Goal: Task Accomplishment & Management: Manage account settings

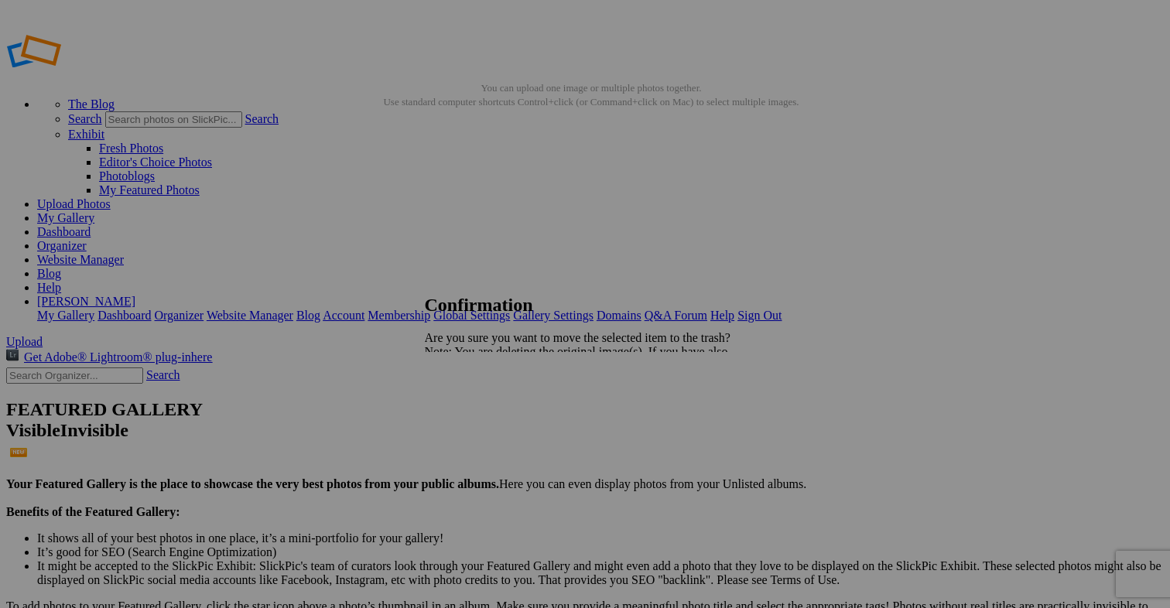
click at [477, 402] on span "Yes" at bounding box center [468, 405] width 18 height 13
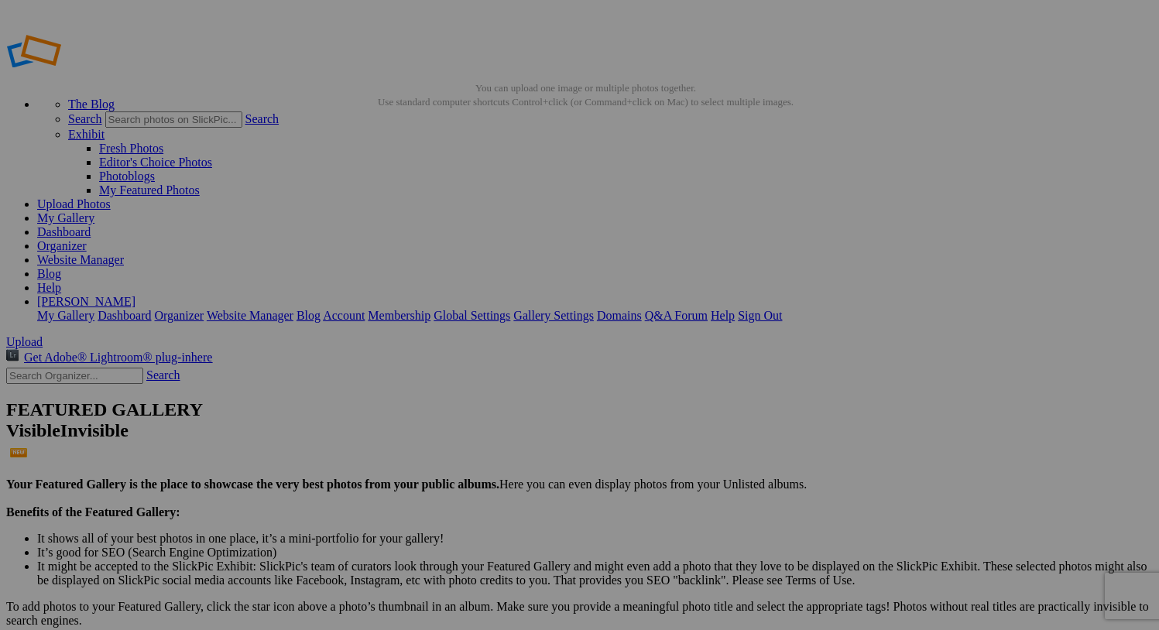
click at [94, 211] on link "My Gallery" at bounding box center [65, 217] width 57 height 13
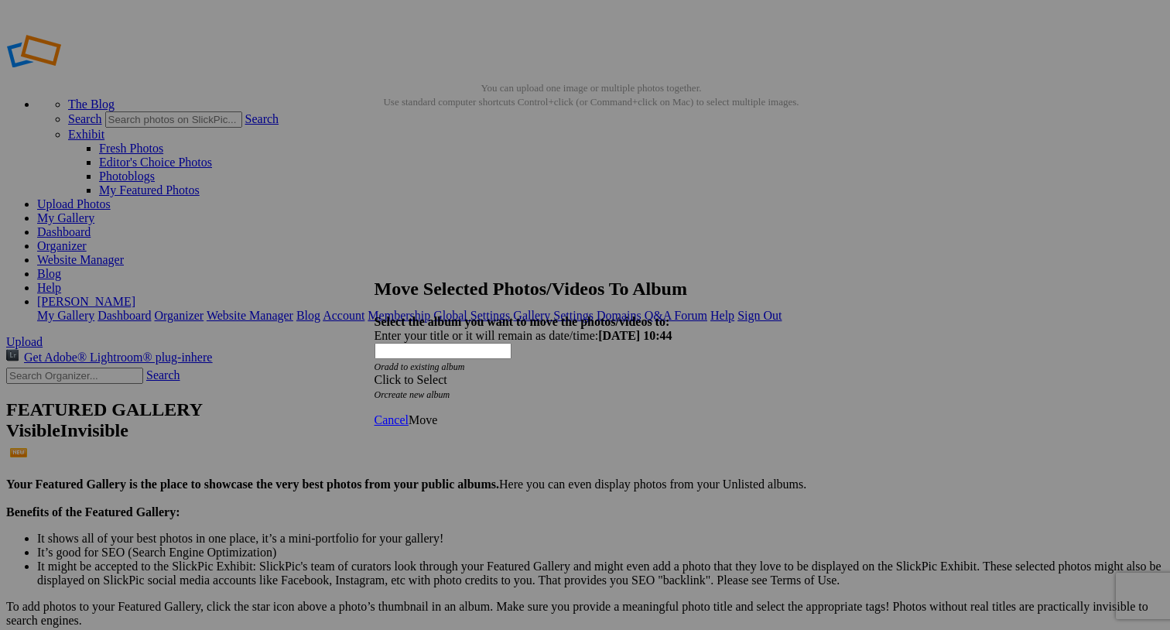
click at [633, 373] on div "Click to Select" at bounding box center [580, 380] width 410 height 14
click at [566, 368] on link "Album-2025-08-23-1041" at bounding box center [502, 361] width 125 height 13
click at [437, 413] on span "Move" at bounding box center [423, 419] width 29 height 13
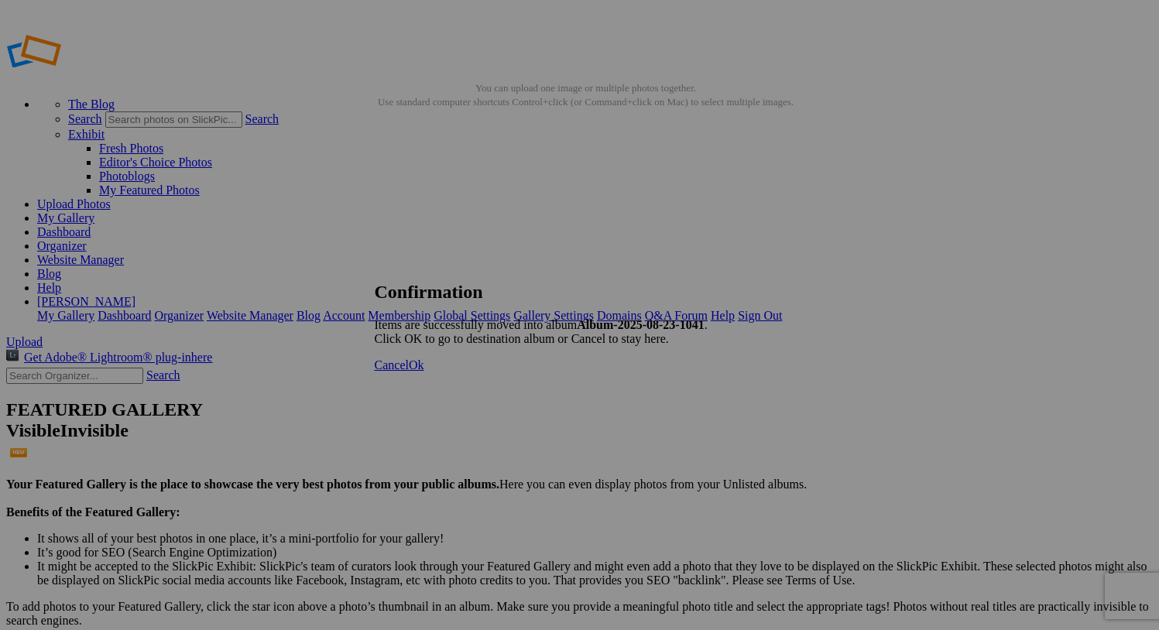
click at [424, 372] on span "Ok" at bounding box center [416, 364] width 15 height 13
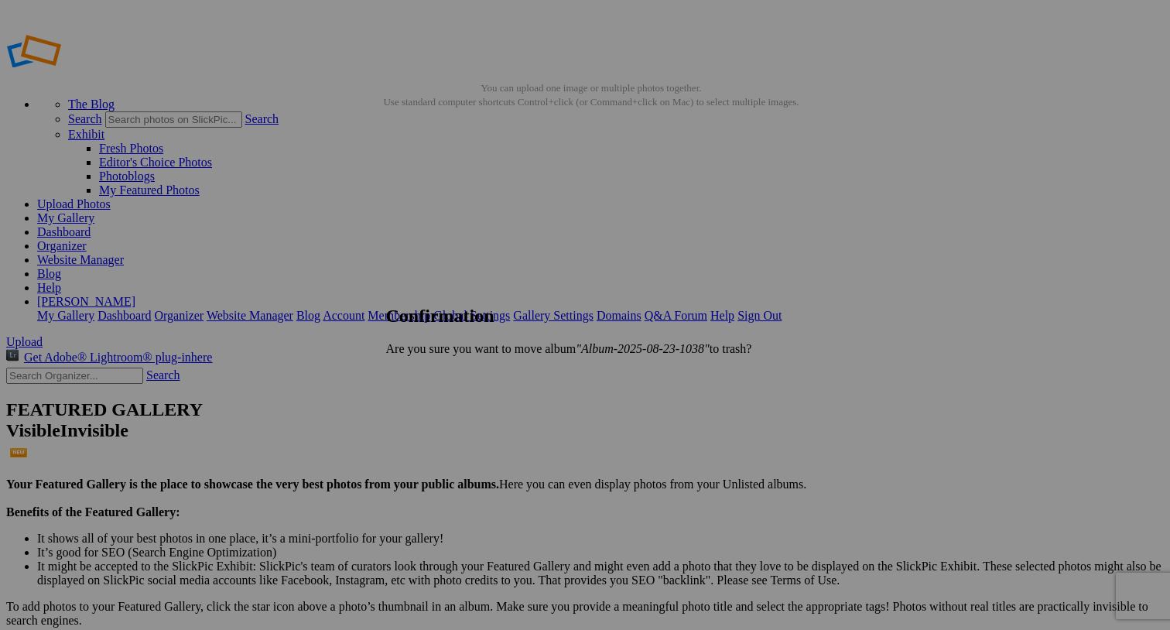
click at [438, 374] on span "Yes" at bounding box center [429, 374] width 18 height 13
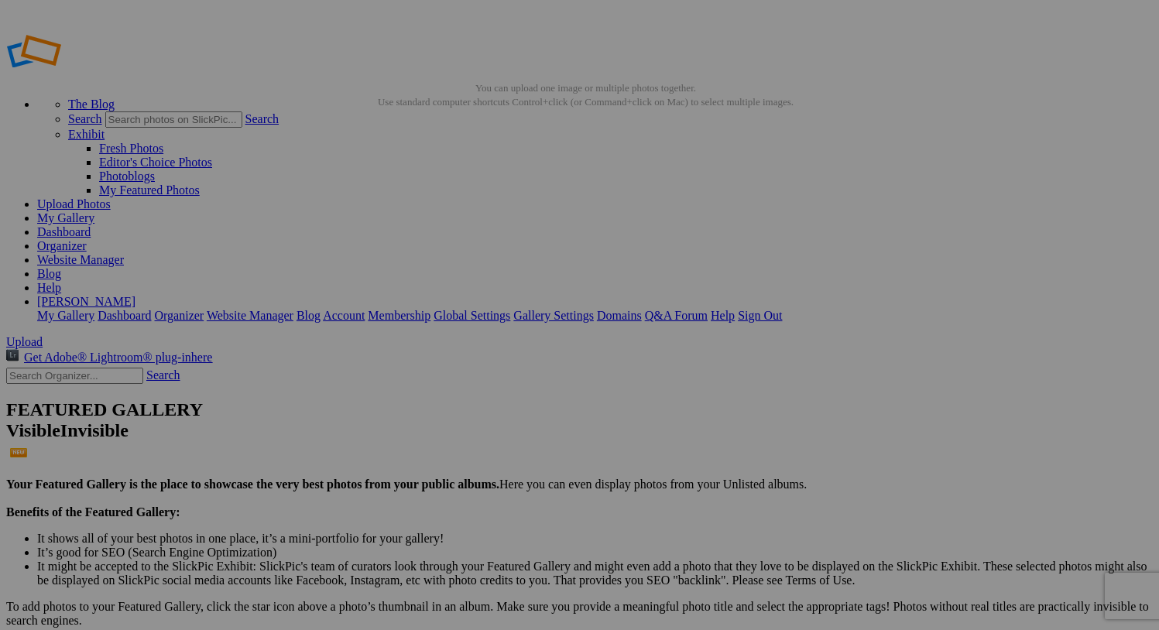
type input "I"
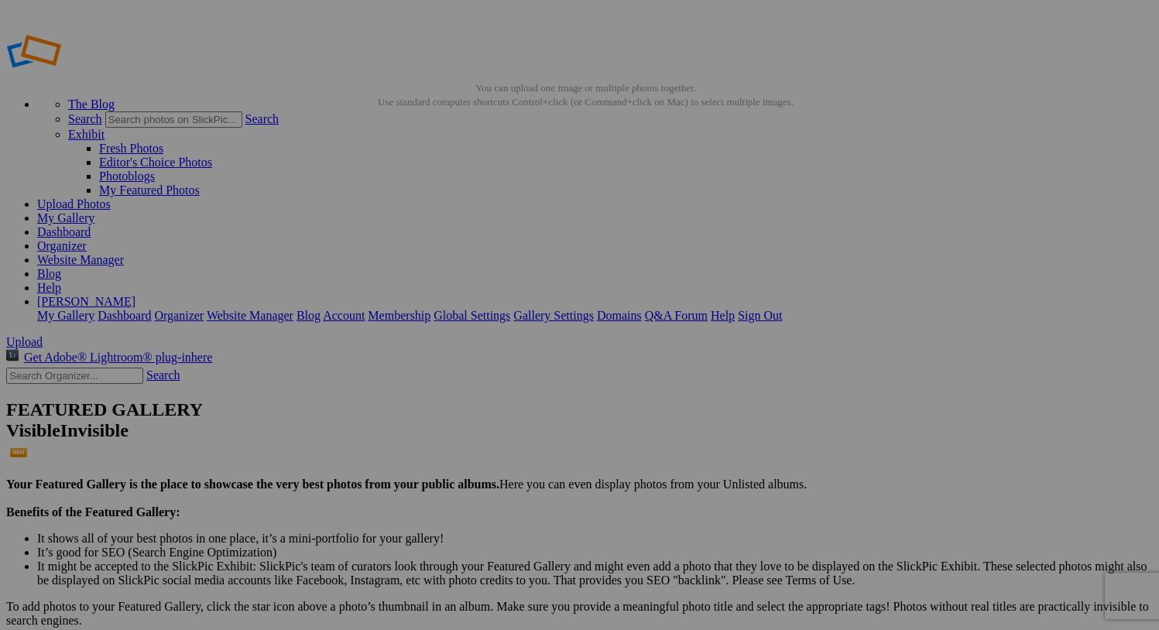
type input "main stuff"
click at [94, 211] on link "My Gallery" at bounding box center [65, 217] width 57 height 13
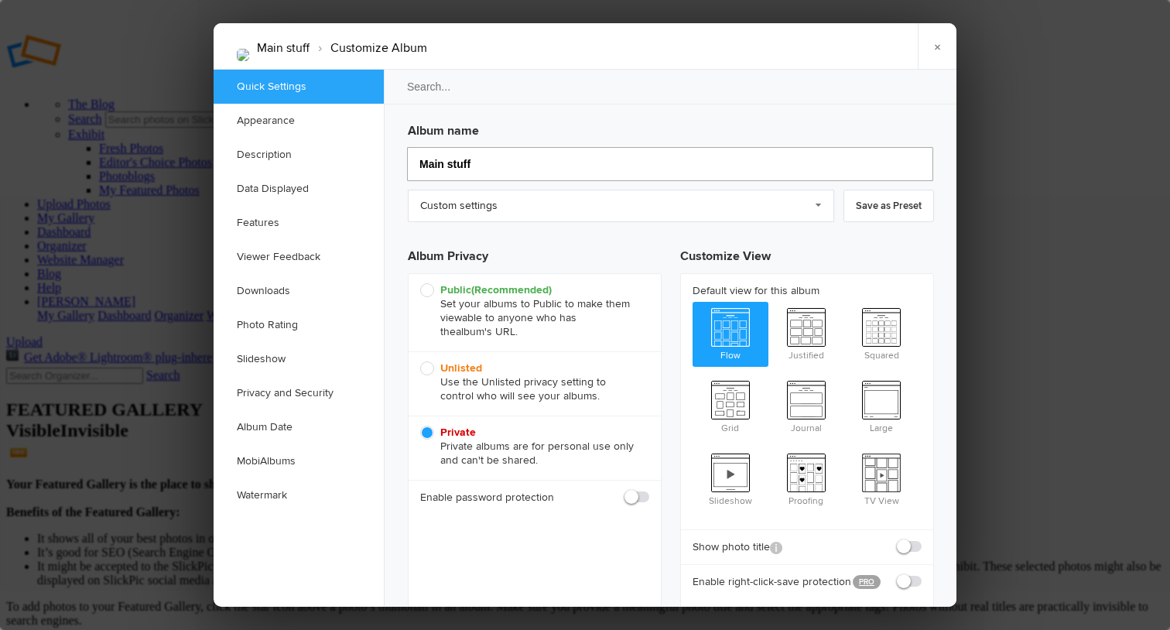
drag, startPoint x: 428, startPoint y: 163, endPoint x: 396, endPoint y: 163, distance: 32.5
type input "main stuff"
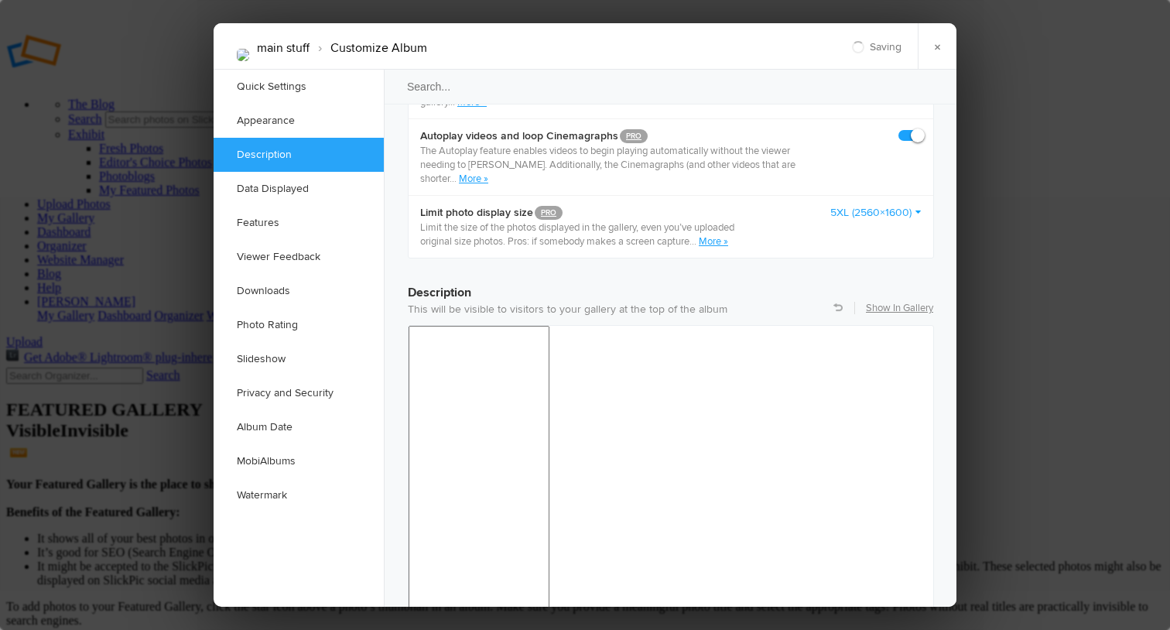
type input "main stuff"
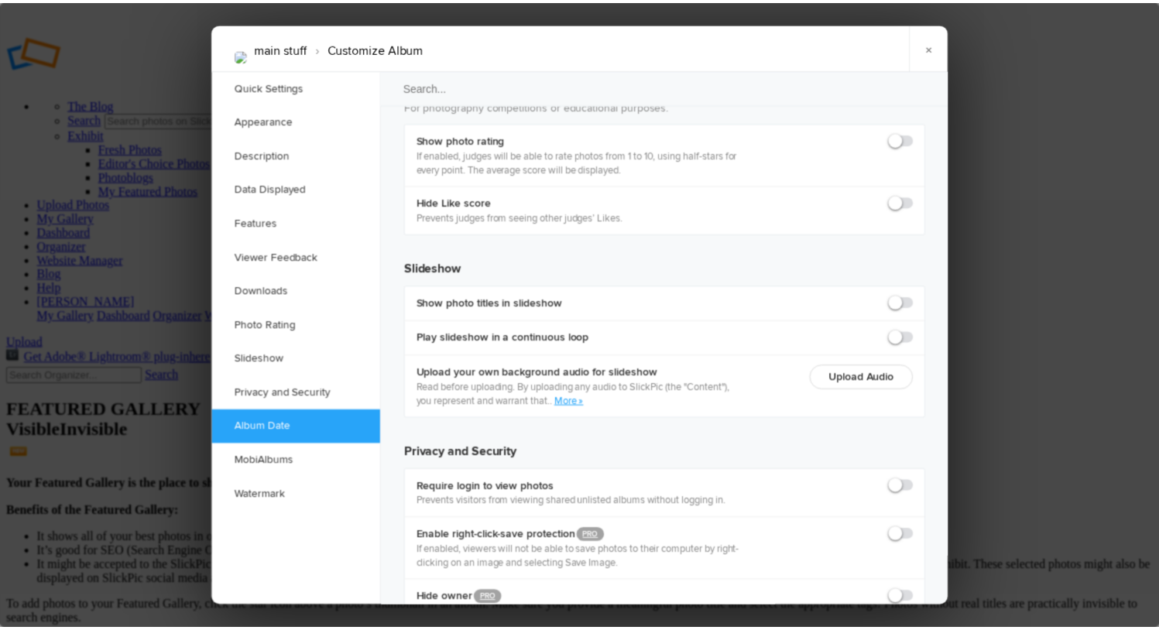
scroll to position [3283, 0]
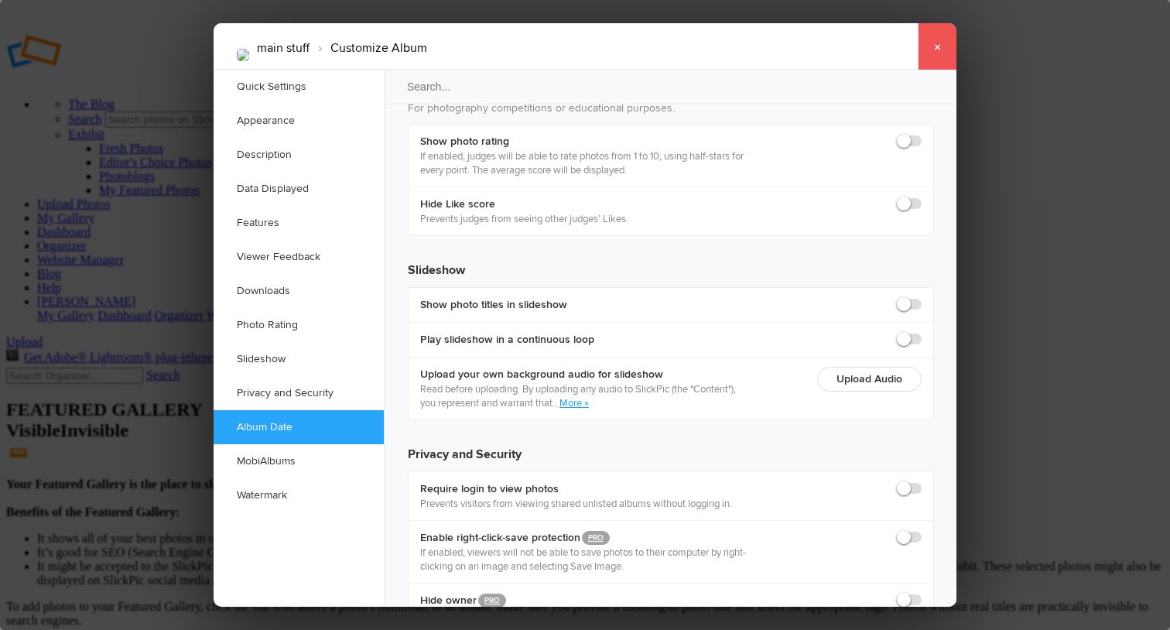
click at [941, 50] on link "×" at bounding box center [937, 46] width 39 height 46
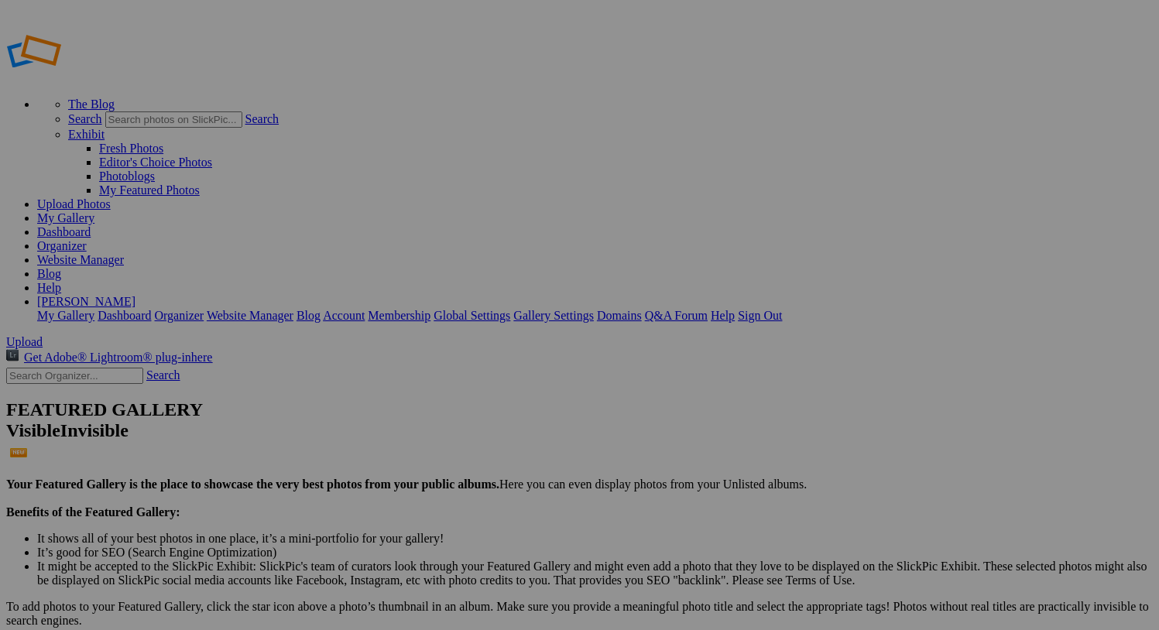
click at [94, 211] on link "My Gallery" at bounding box center [65, 217] width 57 height 13
click at [135, 295] on link "[PERSON_NAME]" at bounding box center [86, 301] width 98 height 13
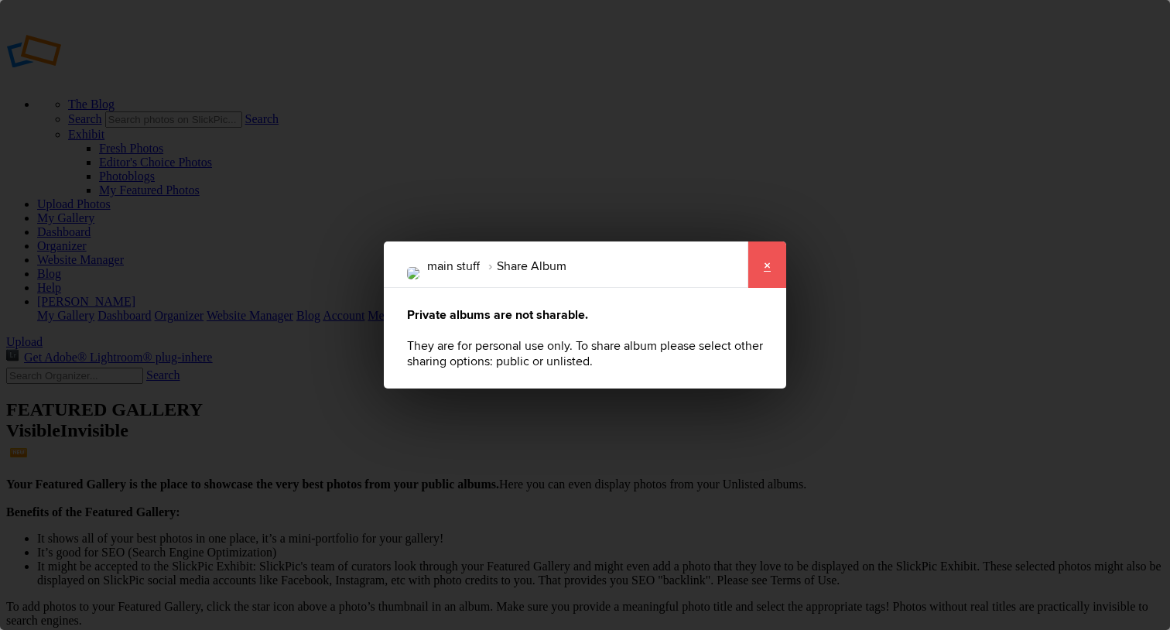
click at [771, 269] on link "×" at bounding box center [767, 265] width 39 height 46
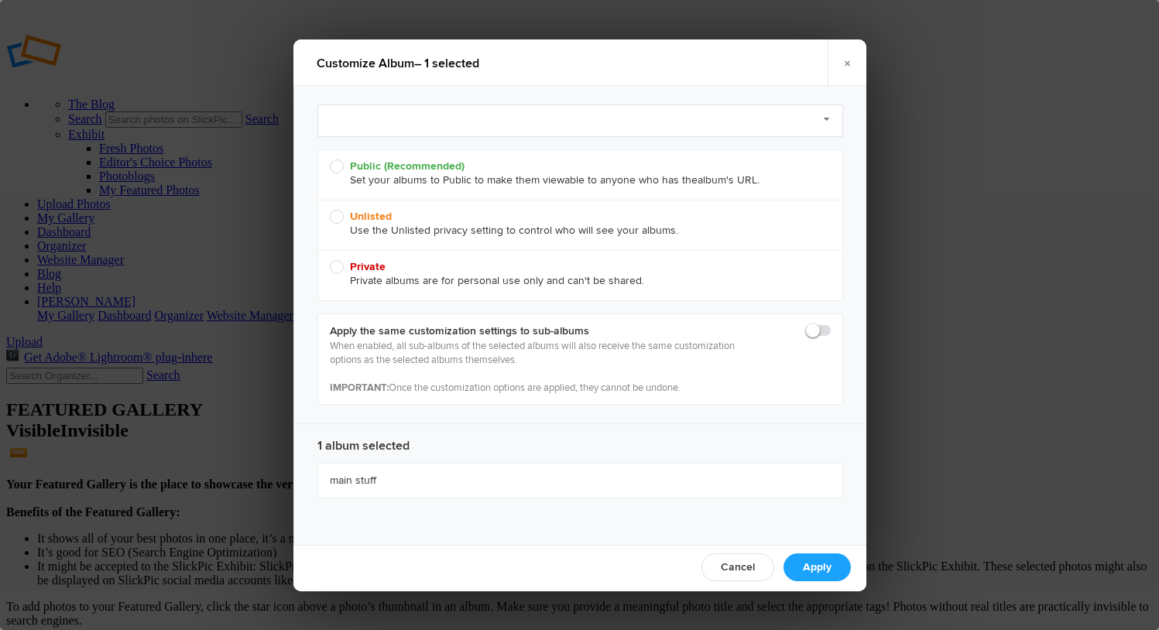
radio input "true"
click at [342, 215] on span "Unlisted Use the Unlisted privacy setting to control who will see your albums." at bounding box center [576, 224] width 493 height 28
click at [330, 210] on input "Unlisted Use the Unlisted privacy setting to control who will see your albums." at bounding box center [329, 209] width 1 height 1
radio input "true"
click at [814, 568] on link "Apply" at bounding box center [816, 567] width 67 height 28
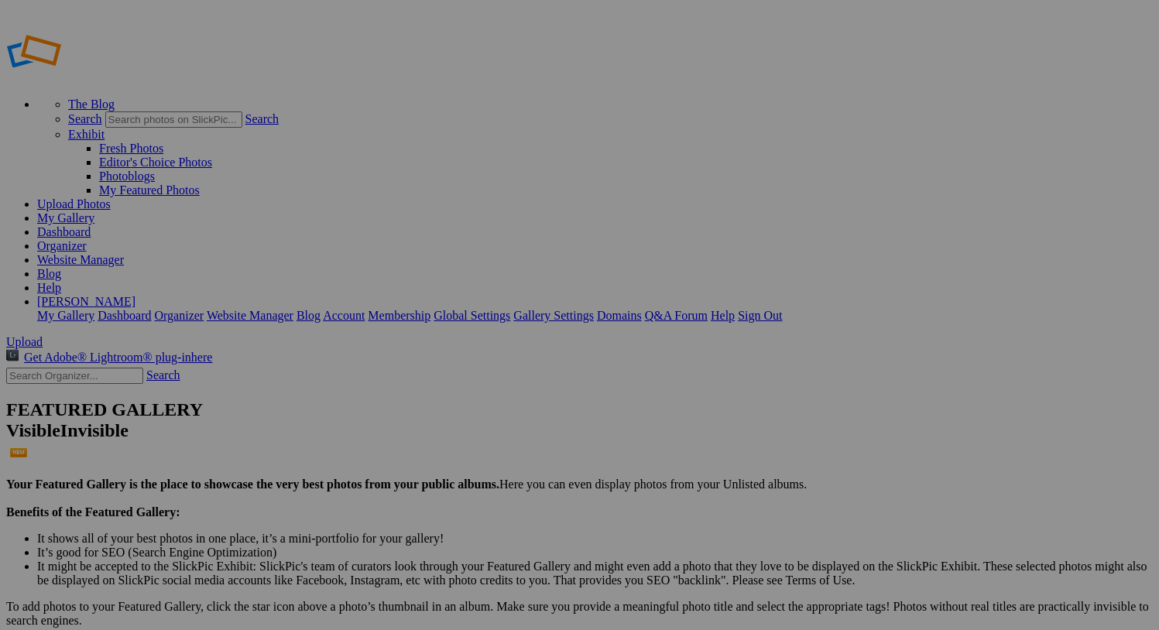
click at [135, 295] on link "[PERSON_NAME]" at bounding box center [86, 301] width 98 height 13
